Goal: Information Seeking & Learning: Learn about a topic

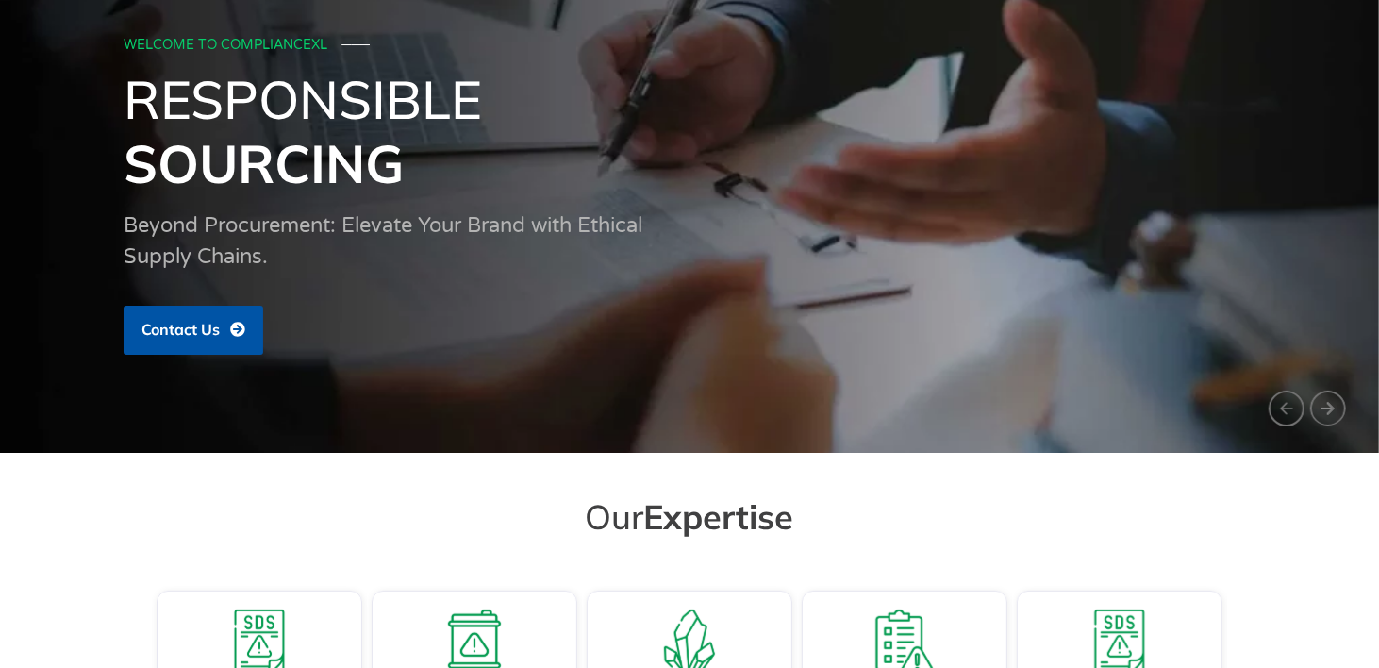
scroll to position [6, 0]
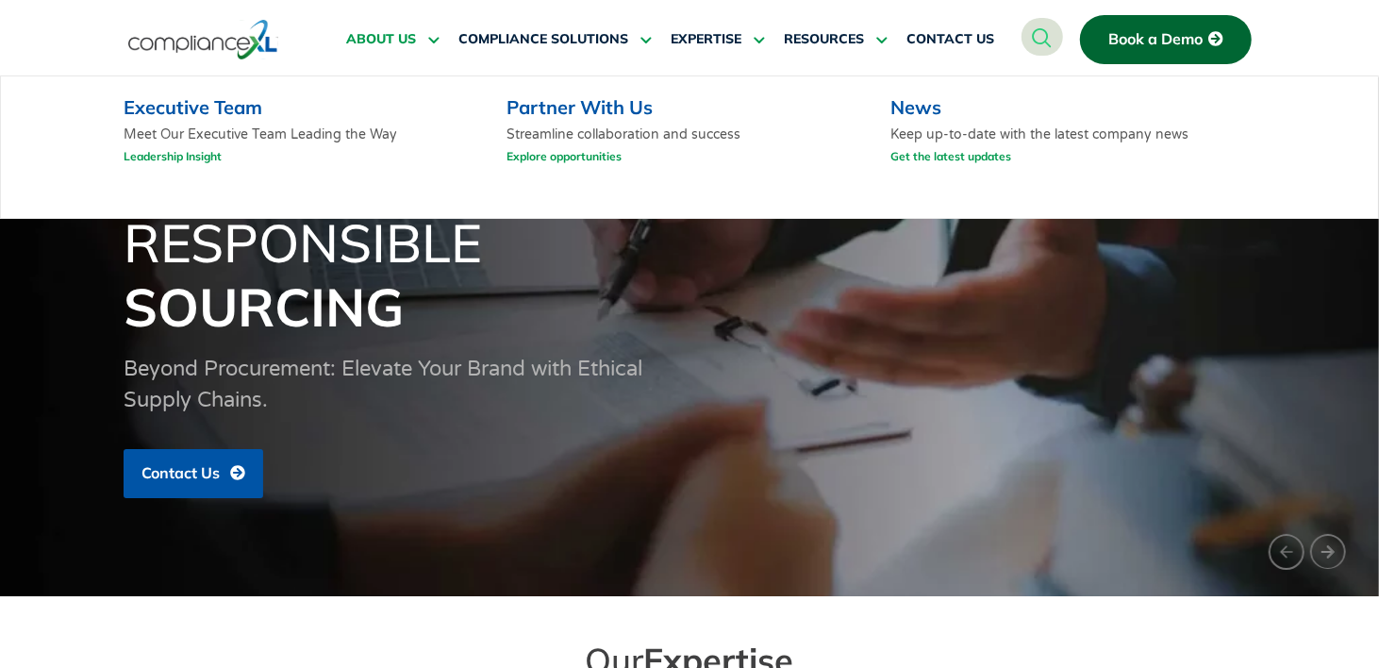
click at [369, 41] on span "ABOUT US" at bounding box center [381, 39] width 70 height 17
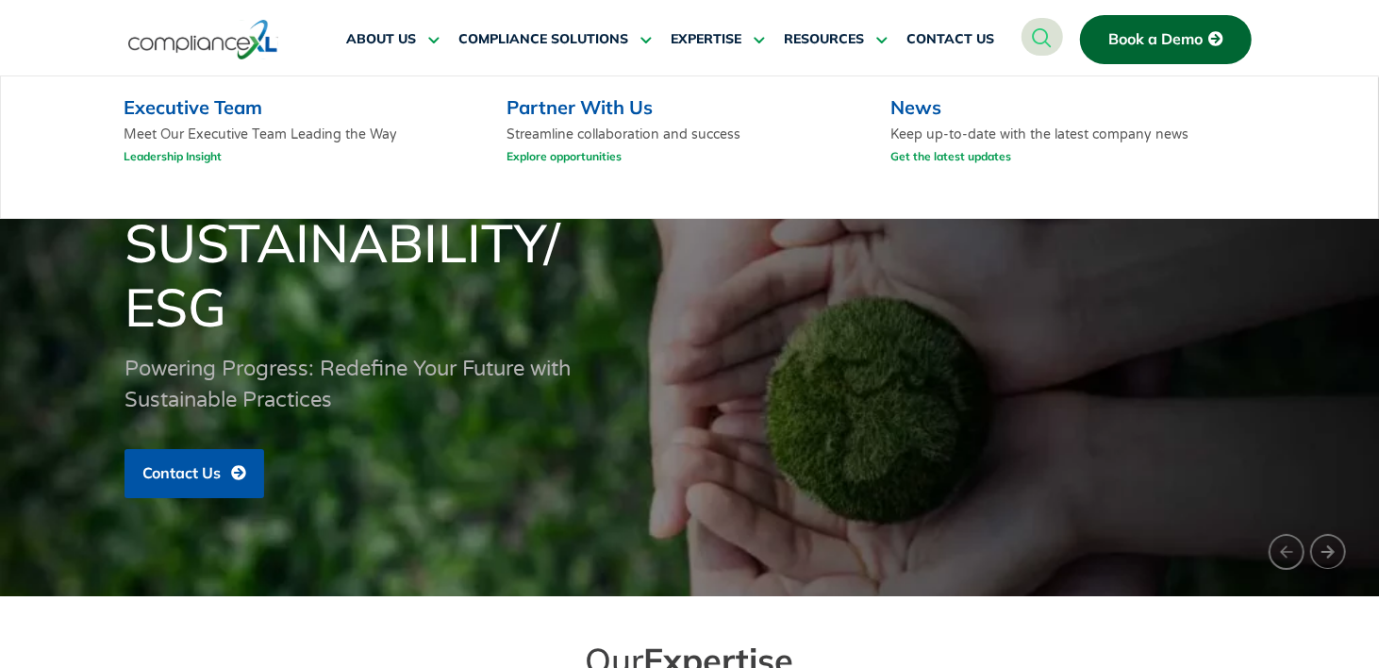
click at [157, 100] on link "Executive Team" at bounding box center [193, 107] width 139 height 24
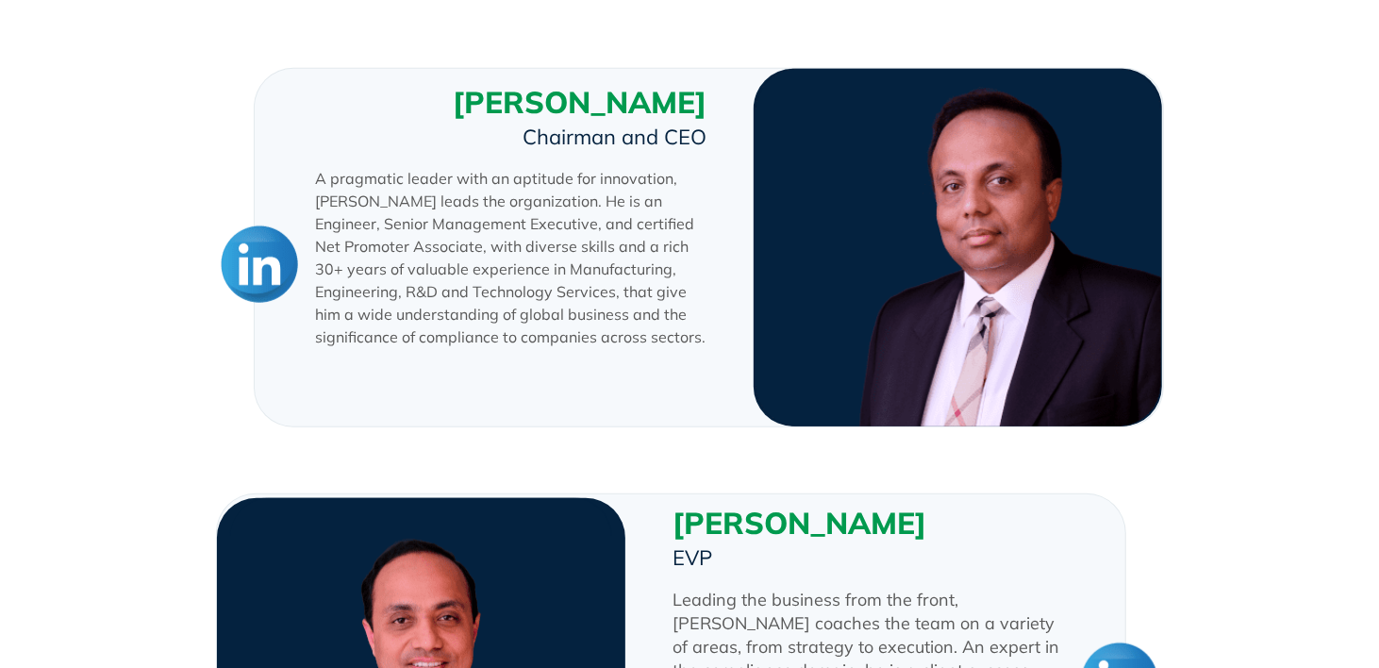
scroll to position [612, 0]
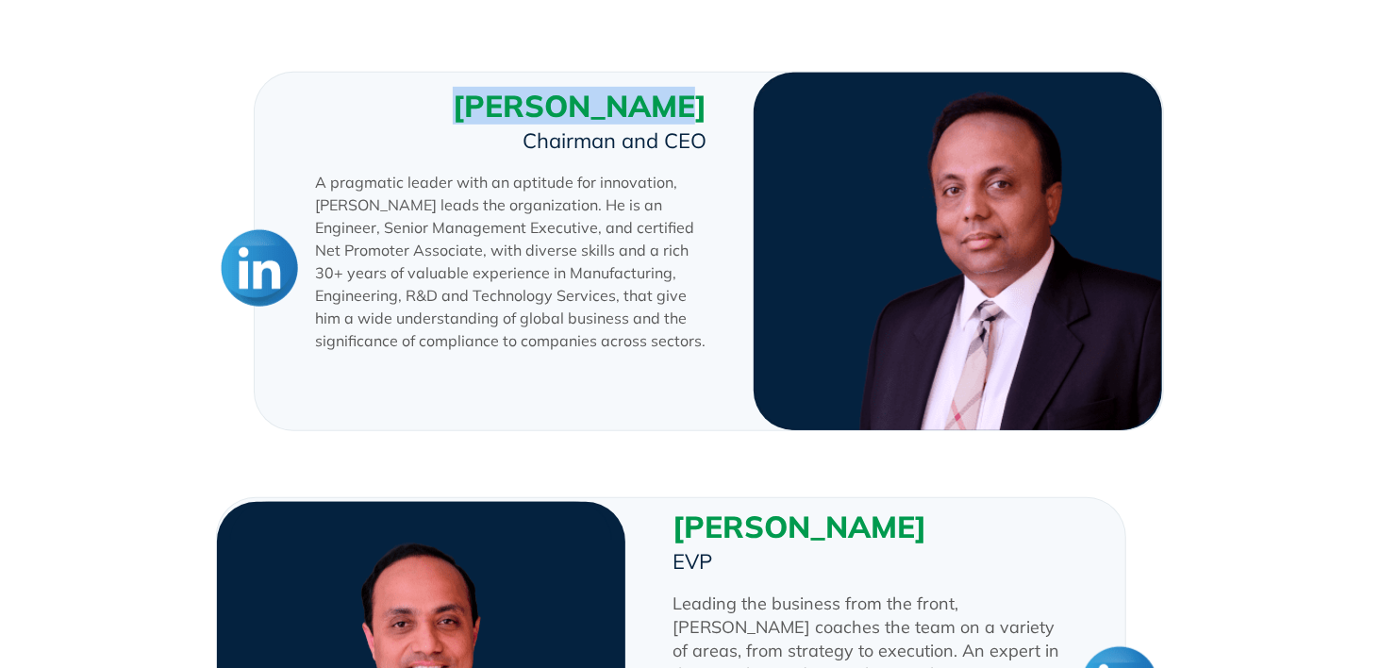
drag, startPoint x: 702, startPoint y: 100, endPoint x: 522, endPoint y: 107, distance: 180.3
click at [522, 107] on h3 "Anil Sivadas" at bounding box center [511, 106] width 391 height 38
